Goal: Information Seeking & Learning: Learn about a topic

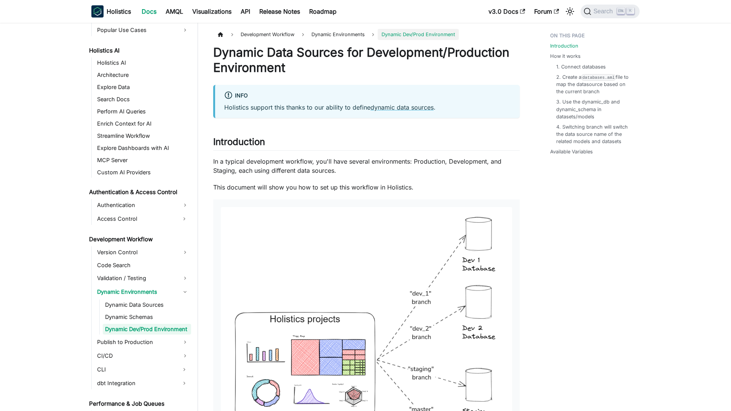
scroll to position [372, 0]
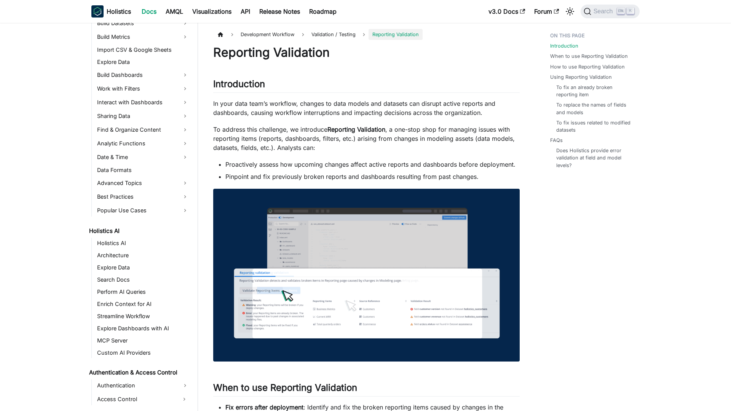
scroll to position [334, 0]
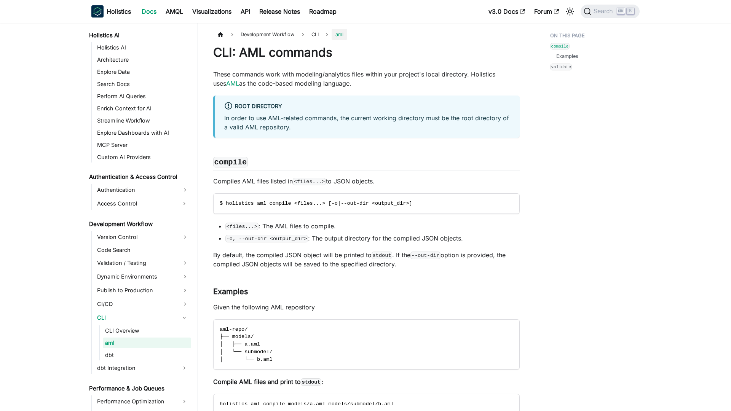
scroll to position [401, 0]
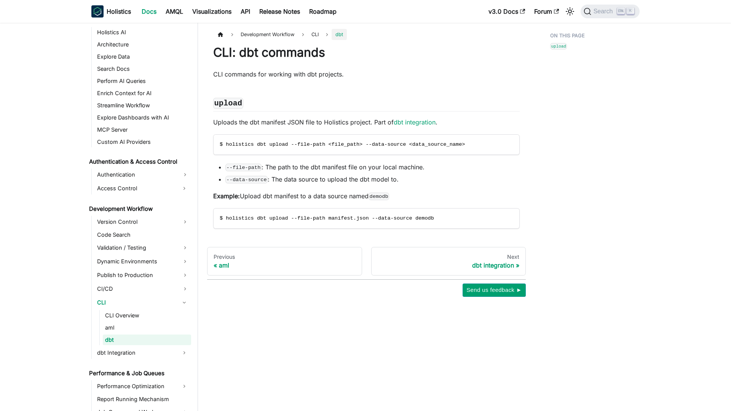
scroll to position [413, 0]
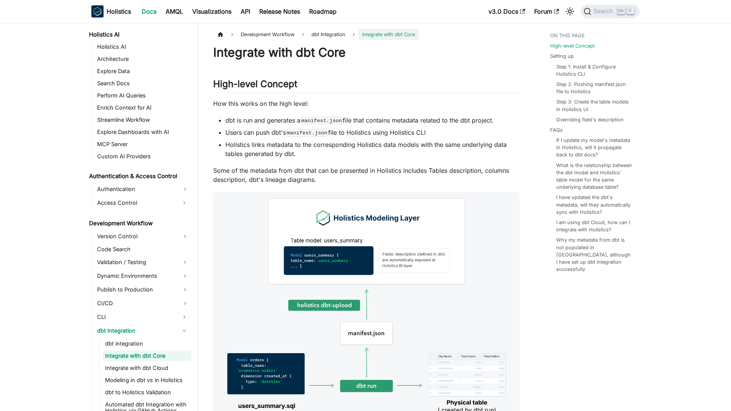
scroll to position [414, 0]
